Goal: Task Accomplishment & Management: Complete application form

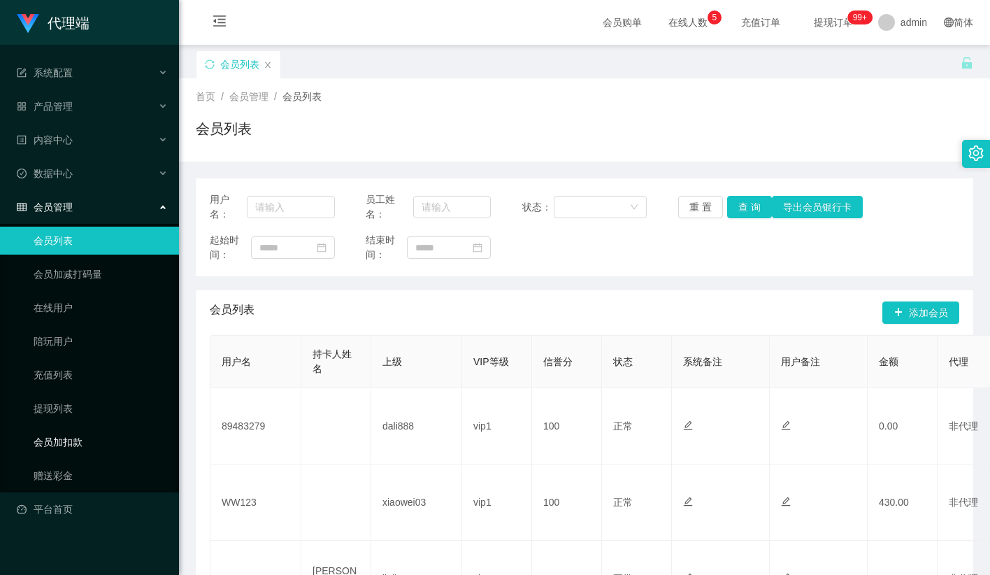
click at [78, 428] on link "会员加扣款" at bounding box center [101, 442] width 134 height 28
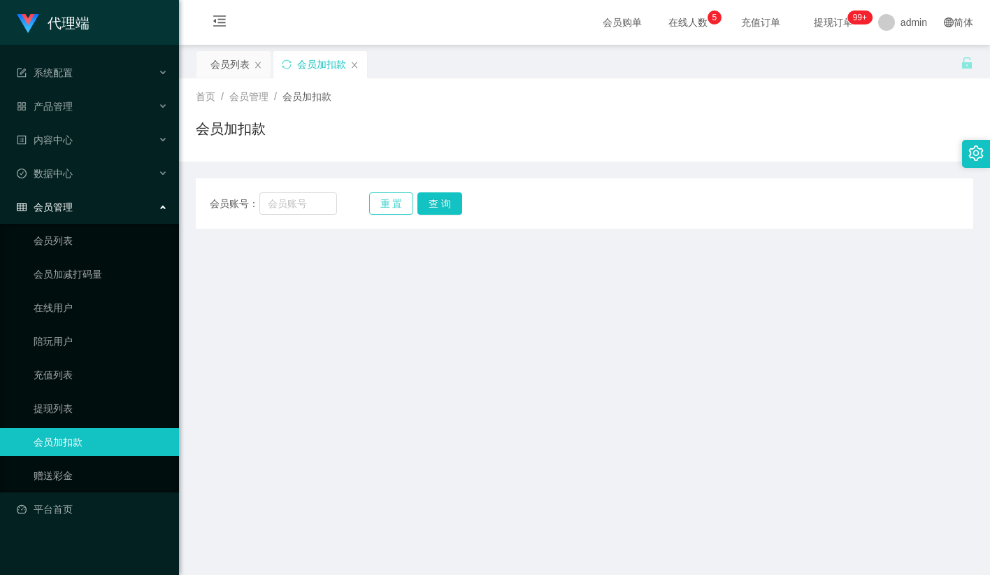
click at [384, 204] on button "重 置" at bounding box center [391, 203] width 45 height 22
click at [315, 210] on input "text" at bounding box center [298, 203] width 78 height 22
paste input "franticgigi"
type input "franticgigi"
click at [432, 203] on button "查 询" at bounding box center [439, 203] width 45 height 22
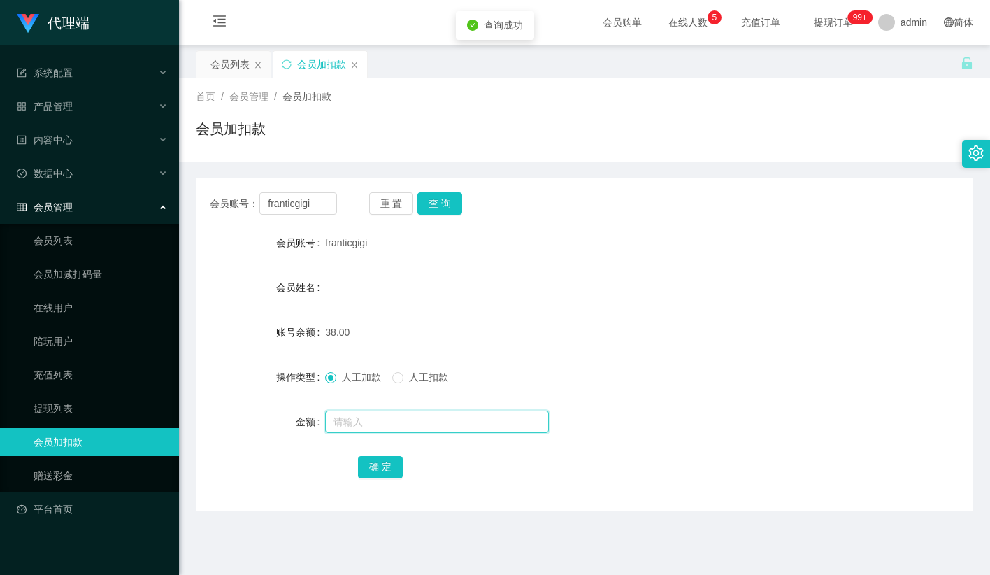
click at [347, 414] on input "text" at bounding box center [437, 421] width 224 height 22
click at [369, 424] on input "text" at bounding box center [437, 421] width 224 height 22
type input "1000"
click at [378, 462] on button "确 定" at bounding box center [380, 467] width 45 height 22
click at [464, 309] on form "会员账号 franticgigi 会员姓名 账号余额 1038.00 操作类型 人工加款 人工扣款 金额 确 定" at bounding box center [584, 355] width 777 height 252
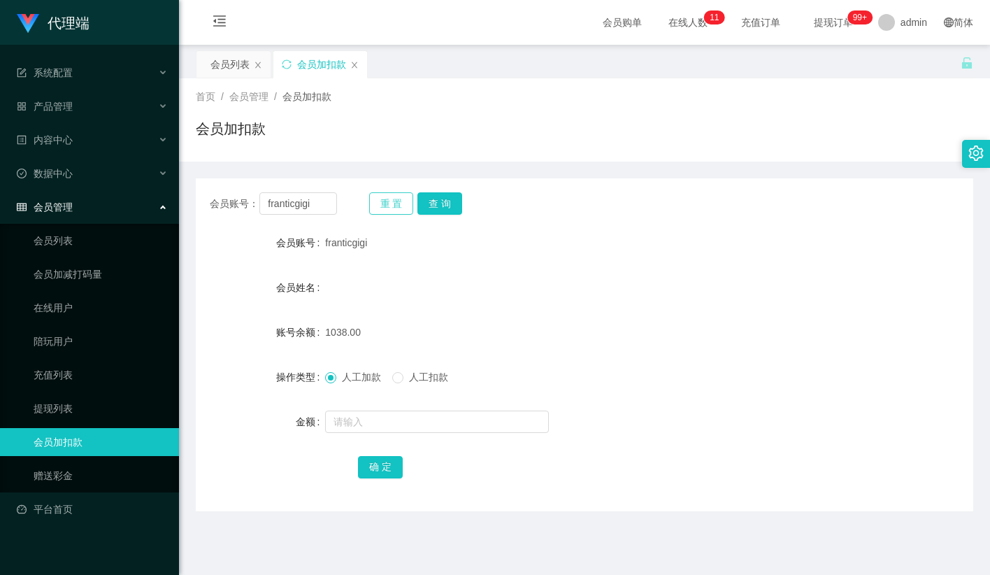
click at [389, 199] on button "重 置" at bounding box center [391, 203] width 45 height 22
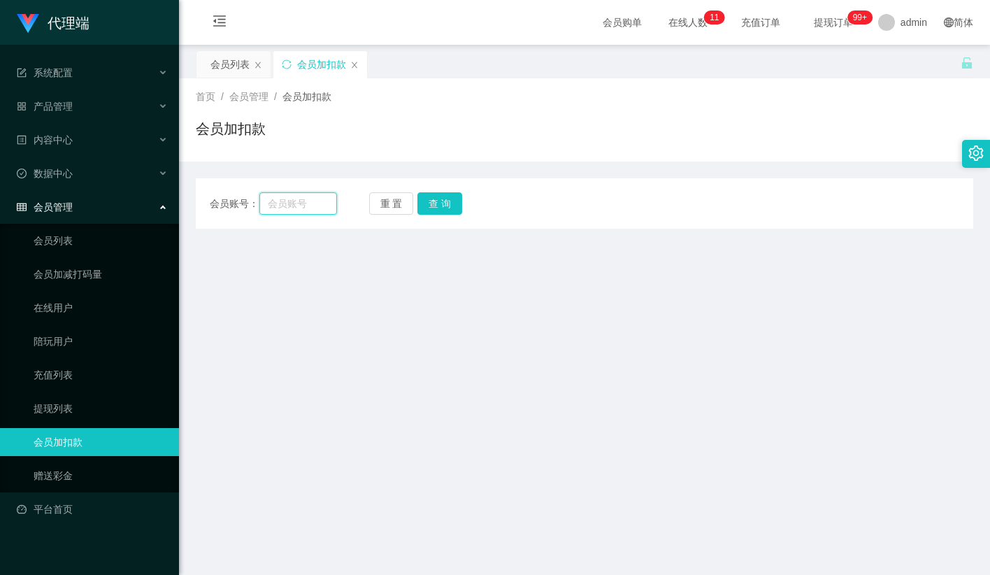
click at [321, 206] on input "text" at bounding box center [298, 203] width 78 height 22
paste input "franticgigi"
type input "franticgigi"
click at [443, 206] on button "查 询" at bounding box center [439, 203] width 45 height 22
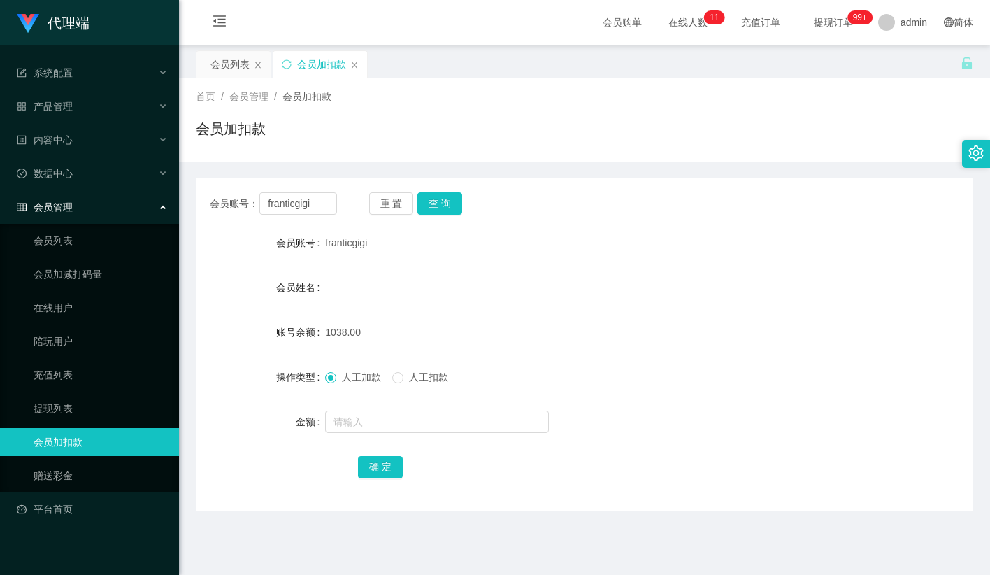
click at [606, 193] on div "会员账号： franticgigi 重 置 查 询" at bounding box center [584, 203] width 777 height 22
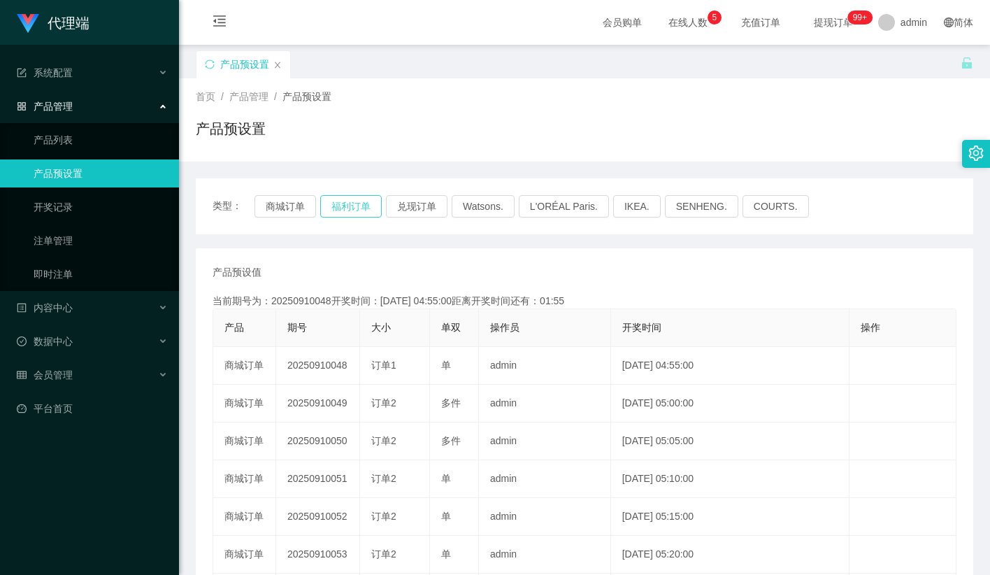
click at [340, 206] on button "福利订单" at bounding box center [351, 206] width 62 height 22
